Goal: Task Accomplishment & Management: Complete application form

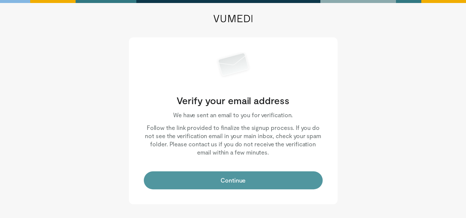
click at [237, 182] on button "Continue" at bounding box center [233, 180] width 179 height 18
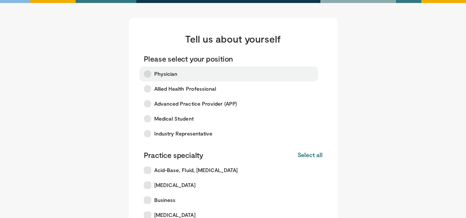
click at [148, 74] on icon at bounding box center [147, 73] width 7 height 7
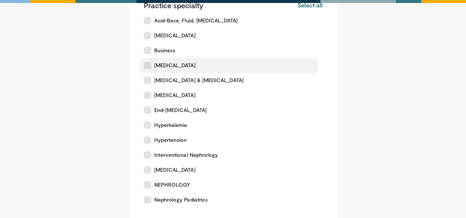
scroll to position [74, 0]
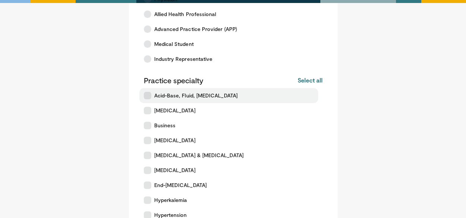
click at [147, 94] on icon at bounding box center [147, 95] width 7 height 7
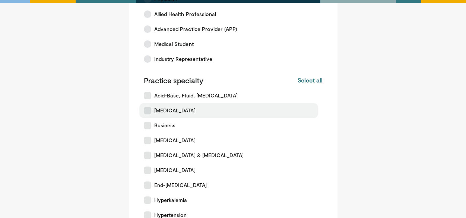
click at [144, 111] on icon at bounding box center [147, 110] width 7 height 7
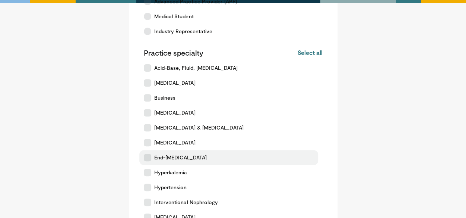
scroll to position [112, 0]
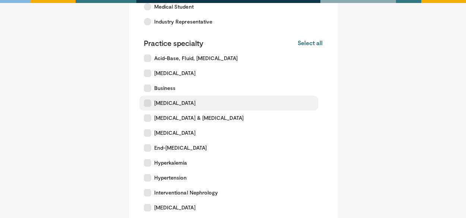
click at [146, 101] on icon at bounding box center [147, 102] width 7 height 7
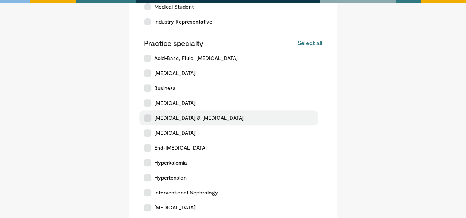
click at [147, 119] on icon at bounding box center [147, 117] width 7 height 7
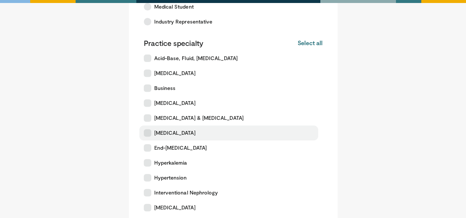
click at [148, 133] on icon at bounding box center [147, 132] width 7 height 7
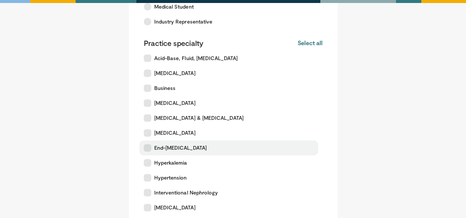
click at [150, 146] on icon at bounding box center [147, 147] width 7 height 7
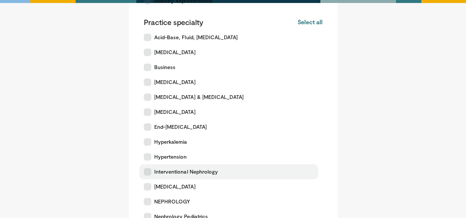
scroll to position [149, 0]
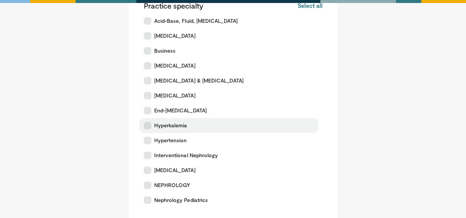
drag, startPoint x: 148, startPoint y: 122, endPoint x: 151, endPoint y: 135, distance: 13.5
click at [148, 124] on icon at bounding box center [147, 124] width 7 height 7
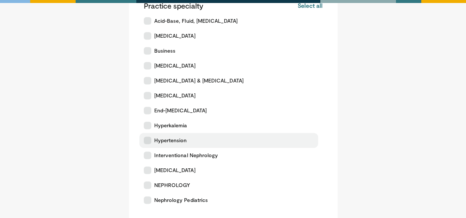
click at [149, 144] on label "Hypertension" at bounding box center [228, 140] width 179 height 15
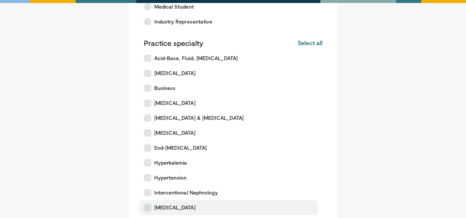
scroll to position [112, 0]
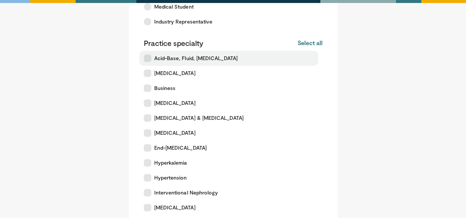
click at [147, 56] on icon at bounding box center [147, 57] width 7 height 7
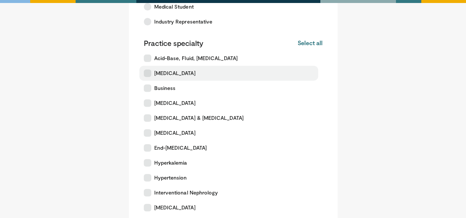
drag, startPoint x: 146, startPoint y: 72, endPoint x: 154, endPoint y: 78, distance: 10.3
click at [146, 72] on icon at bounding box center [147, 72] width 7 height 7
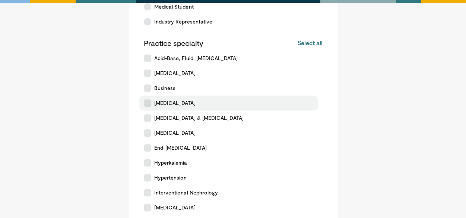
drag, startPoint x: 150, startPoint y: 101, endPoint x: 152, endPoint y: 106, distance: 5.7
click at [150, 102] on icon at bounding box center [147, 102] width 7 height 7
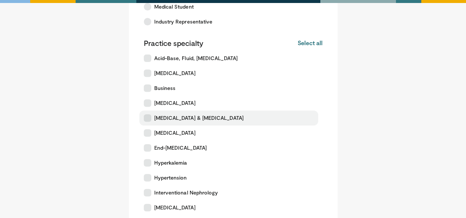
click at [145, 117] on icon at bounding box center [147, 117] width 7 height 7
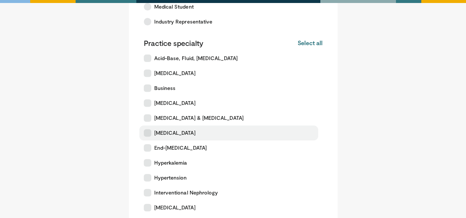
click at [149, 133] on icon at bounding box center [147, 132] width 7 height 7
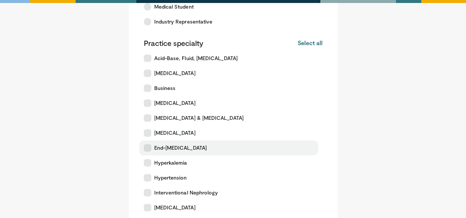
drag, startPoint x: 149, startPoint y: 148, endPoint x: 150, endPoint y: 153, distance: 4.9
click at [149, 149] on icon at bounding box center [147, 147] width 7 height 7
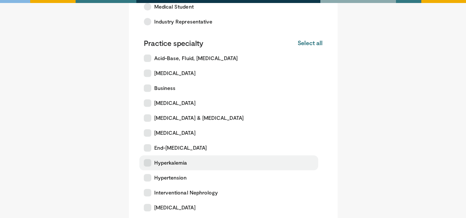
click at [150, 163] on icon at bounding box center [147, 162] width 7 height 7
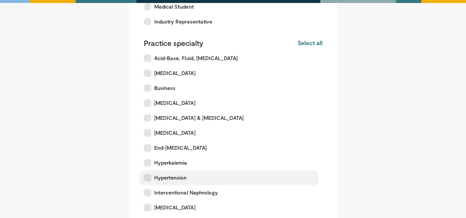
click at [152, 176] on label "Hypertension" at bounding box center [228, 177] width 179 height 15
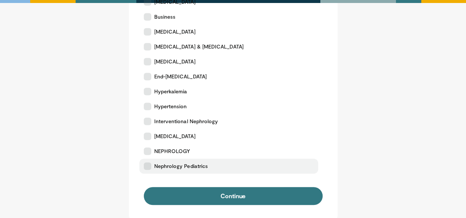
scroll to position [186, 0]
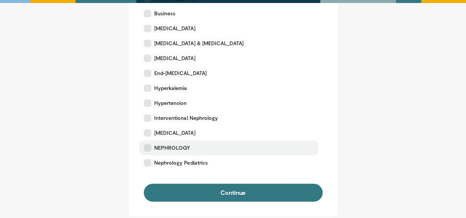
click at [147, 148] on icon at bounding box center [147, 147] width 7 height 7
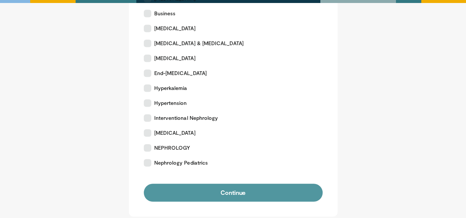
click at [240, 193] on button "Continue" at bounding box center [233, 192] width 179 height 18
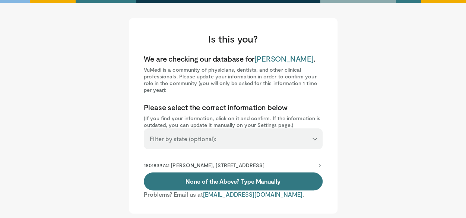
click at [313, 136] on select "**********" at bounding box center [233, 135] width 179 height 14
select select "**"
click at [144, 128] on select "**********" at bounding box center [233, 135] width 179 height 14
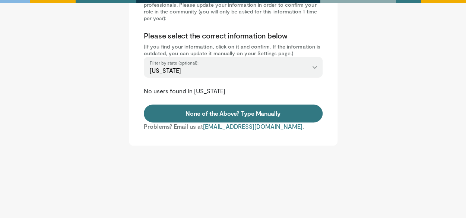
scroll to position [73, 0]
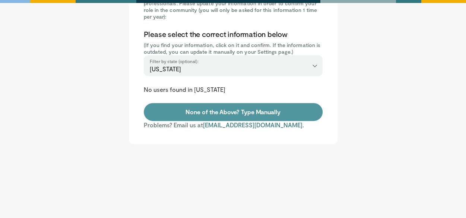
click at [258, 111] on link "None of the Above? Type Manually" at bounding box center [233, 112] width 179 height 18
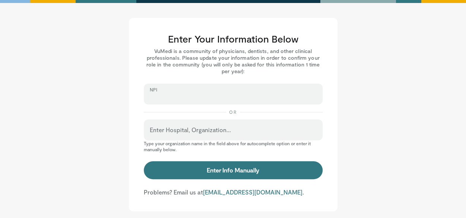
click at [179, 97] on input "NPI" at bounding box center [233, 97] width 167 height 8
